Goal: Task Accomplishment & Management: Complete application form

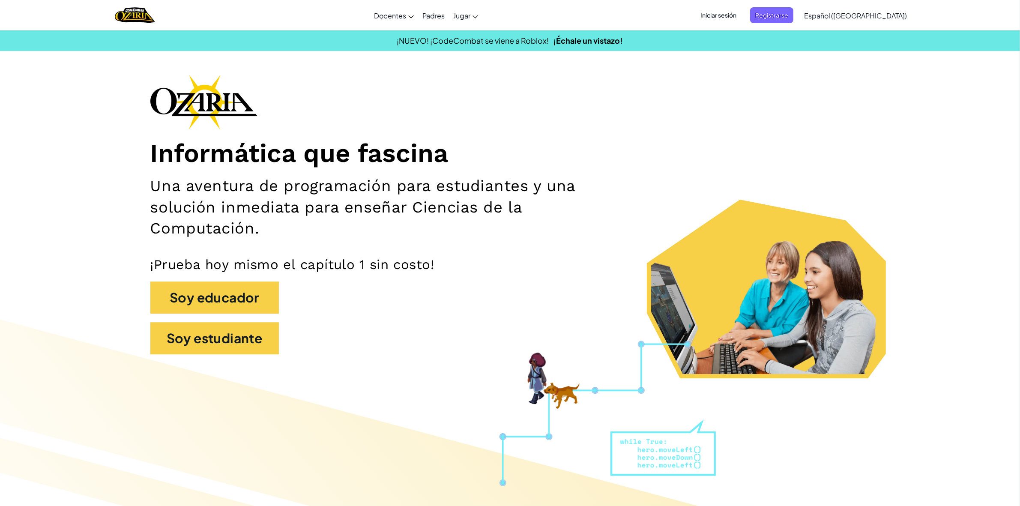
click at [731, 15] on span "Iniciar sesión" at bounding box center [719, 15] width 46 height 16
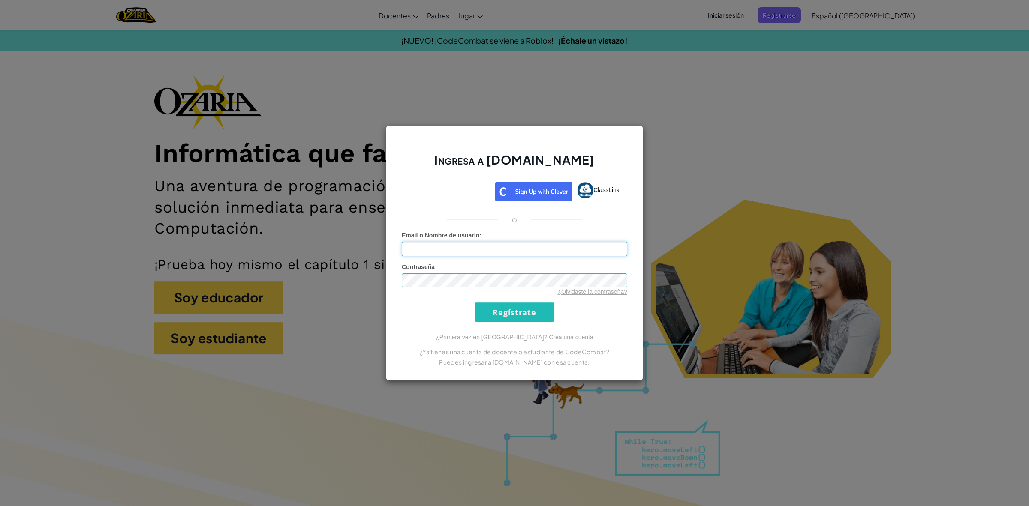
drag, startPoint x: 502, startPoint y: 249, endPoint x: 483, endPoint y: 249, distance: 19.3
click at [502, 249] on input "Email o Nombre de usuario :" at bounding box center [514, 249] width 225 height 15
type input "[EMAIL_ADDRESS][DOMAIN_NAME]"
click at [475, 303] on input "Regístrate" at bounding box center [514, 312] width 78 height 19
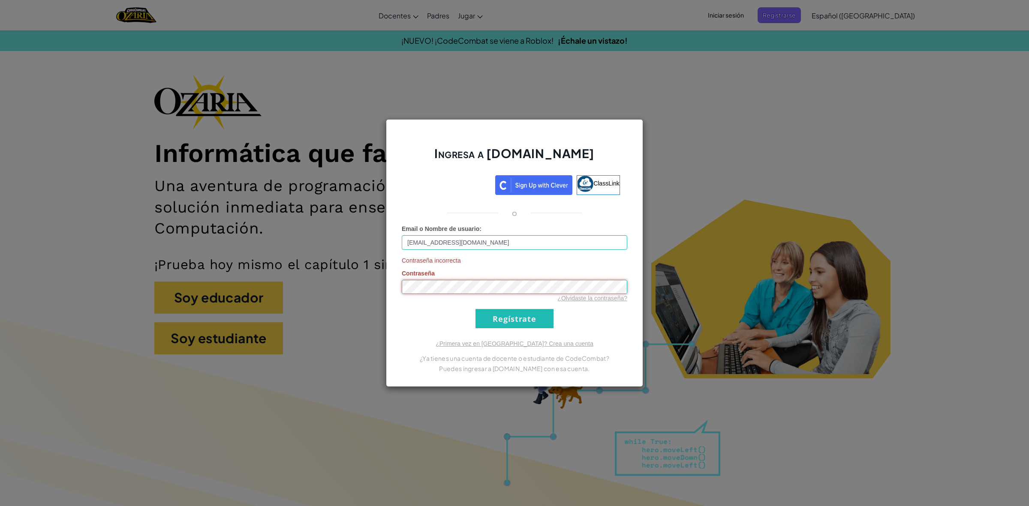
click at [475, 309] on input "Regístrate" at bounding box center [514, 318] width 78 height 19
